Goal: Book appointment/travel/reservation

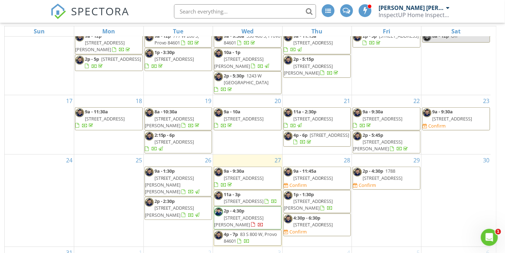
click at [333, 175] on span "[STREET_ADDRESS]" at bounding box center [314, 178] width 40 height 6
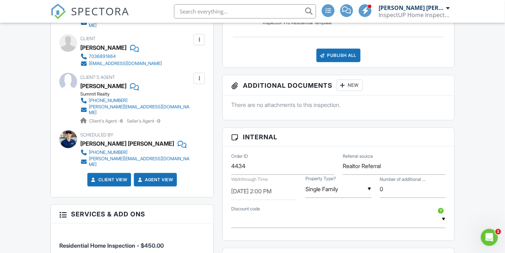
scroll to position [320, 0]
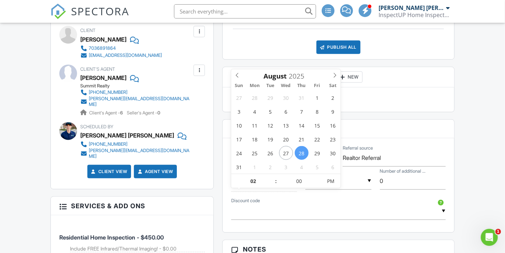
click at [271, 192] on input "08/28/2025 2:00 PM" at bounding box center [264, 183] width 66 height 17
type input "08/28/2025 1:00 PM"
type input "01"
click at [273, 183] on span at bounding box center [272, 184] width 5 height 7
type input "08/28/2025 12:00 PM"
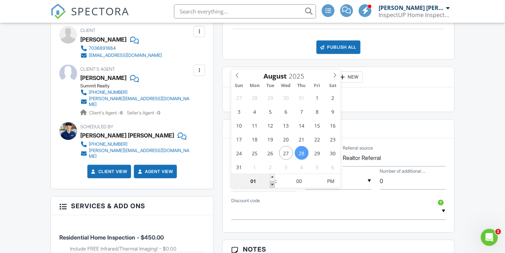
type input "12"
click at [273, 183] on span at bounding box center [272, 184] width 5 height 7
type input "[DATE] 11:00 AM"
type input "11"
click at [273, 183] on span at bounding box center [272, 184] width 5 height 7
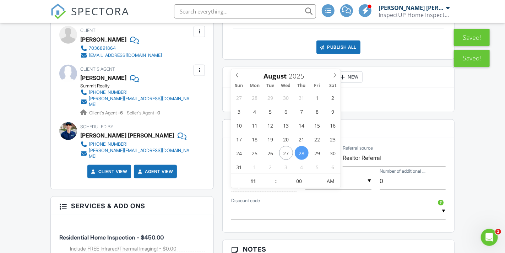
drag, startPoint x: 273, startPoint y: 183, endPoint x: 333, endPoint y: 221, distance: 71.0
click at [333, 220] on input "text" at bounding box center [338, 211] width 215 height 17
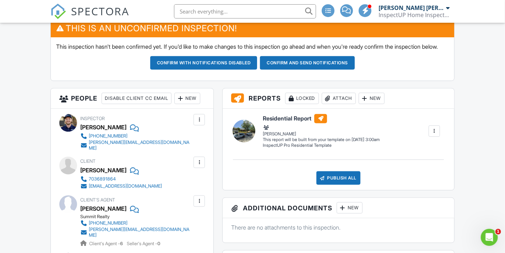
scroll to position [142, 0]
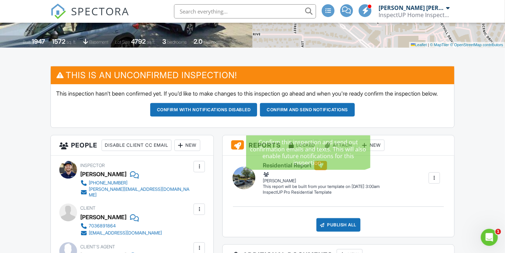
click at [258, 117] on button "Confirm and send notifications" at bounding box center [203, 110] width 107 height 14
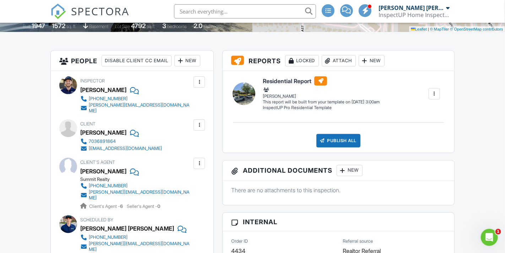
scroll to position [178, 0]
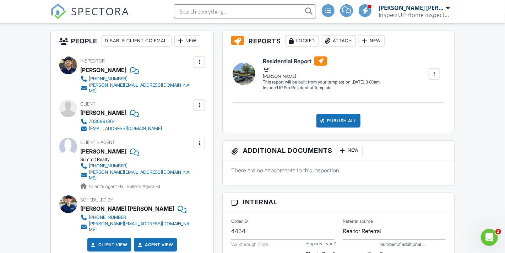
click at [199, 109] on div at bounding box center [199, 105] width 7 height 7
click at [186, 128] on li "Edit" at bounding box center [183, 127] width 36 height 18
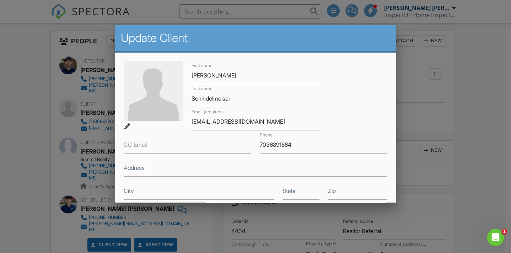
drag, startPoint x: 474, startPoint y: 98, endPoint x: 459, endPoint y: 106, distance: 17.0
click at [473, 98] on div at bounding box center [255, 122] width 511 height 316
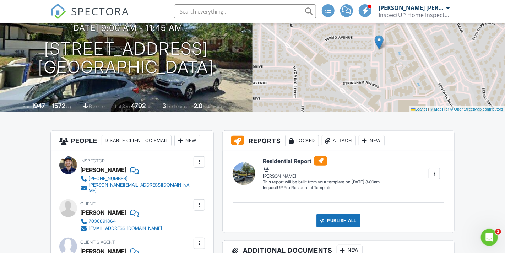
scroll to position [0, 0]
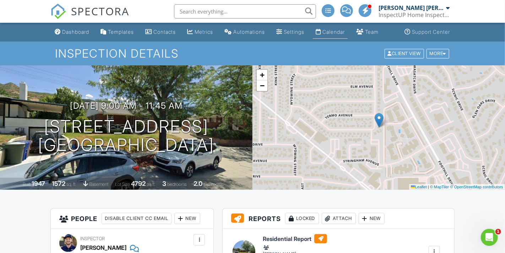
click at [335, 35] on div "Calendar" at bounding box center [334, 32] width 22 height 6
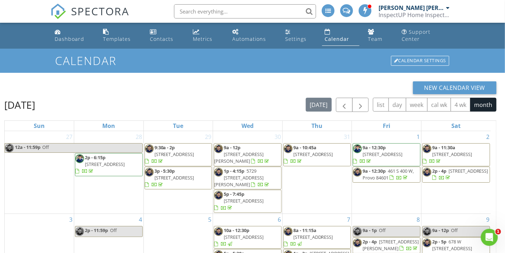
click at [269, 73] on div "New Calendar View August 2025 today list day week cal wk 4 wk month Sun Mon Tue…" at bounding box center [252, 214] width 505 height 282
click at [249, 84] on div "New Calendar View" at bounding box center [250, 87] width 493 height 13
click at [262, 98] on div "August 2025 today list day week cal wk 4 wk month" at bounding box center [250, 105] width 493 height 15
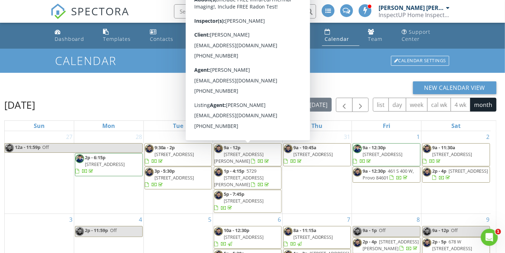
click at [175, 81] on div "New Calendar View" at bounding box center [250, 87] width 493 height 13
